Goal: Task Accomplishment & Management: Use online tool/utility

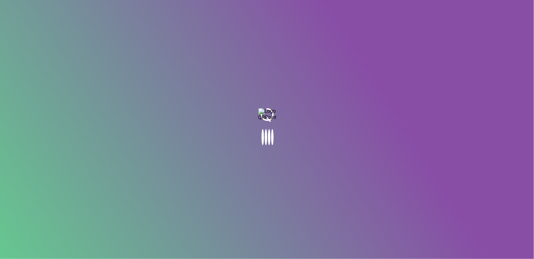
click at [101, 58] on body at bounding box center [267, 129] width 534 height 259
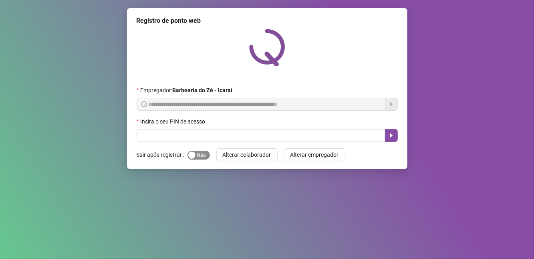
click at [202, 156] on span "Sim Não" at bounding box center [198, 155] width 22 height 9
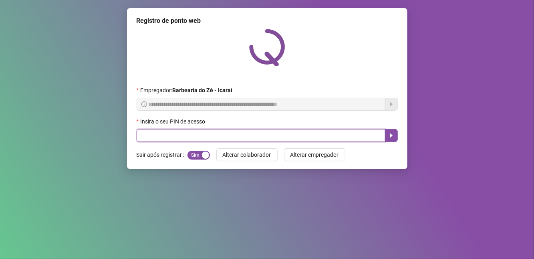
click at [213, 135] on input "text" at bounding box center [261, 135] width 249 height 13
type input "****"
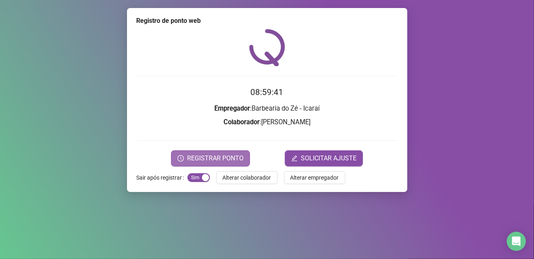
click at [217, 156] on span "REGISTRAR PONTO" at bounding box center [215, 158] width 56 height 10
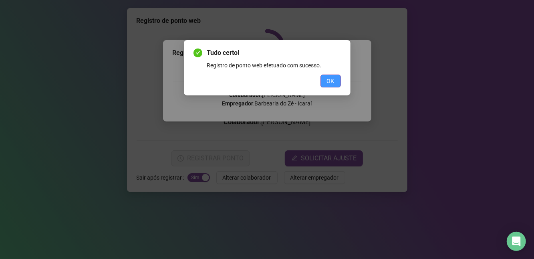
click at [327, 82] on span "OK" at bounding box center [331, 80] width 8 height 9
